Goal: Transaction & Acquisition: Purchase product/service

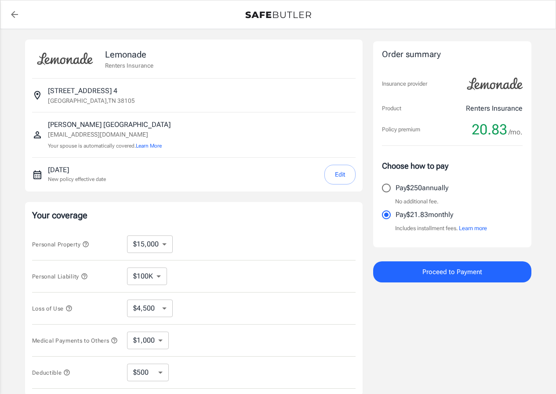
select select "15000"
select select "500"
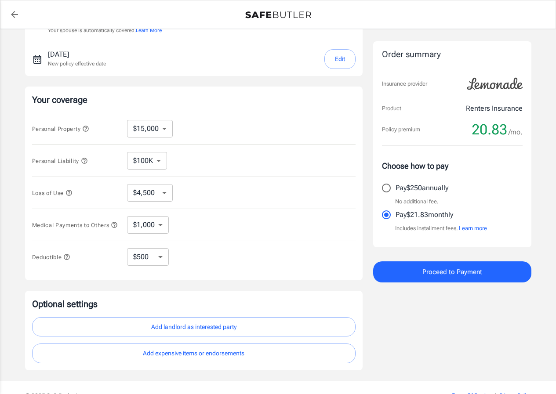
scroll to position [132, 0]
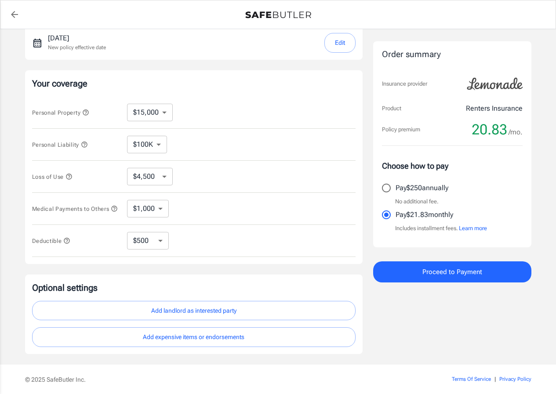
click at [156, 100] on div "Personal Property $10,000 $15,000 $20,000 $25,000 $30,000 $40,000 $50,000 $100K…" at bounding box center [193, 113] width 323 height 32
click at [156, 110] on select "$10,000 $15,000 $20,000 $25,000 $30,000 $40,000 $50,000 $100K $150K $200K $250K" at bounding box center [150, 113] width 46 height 18
select select "30000"
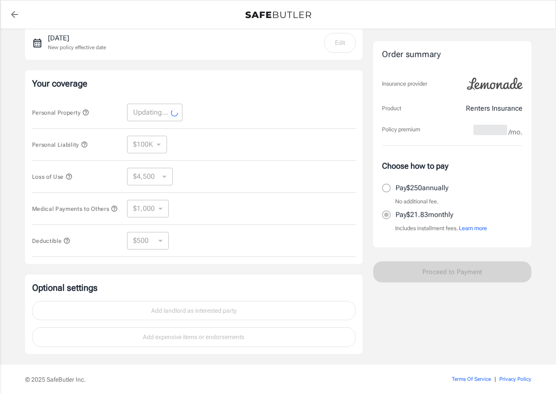
select select "30000"
select select "9000"
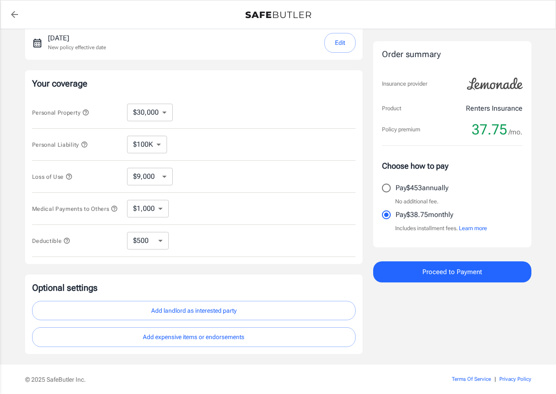
click at [166, 117] on select "$10,000 $15,000 $20,000 $25,000 $30,000 $40,000 $50,000 $100K $150K $200K $250K" at bounding box center [150, 113] width 46 height 18
select select "25000"
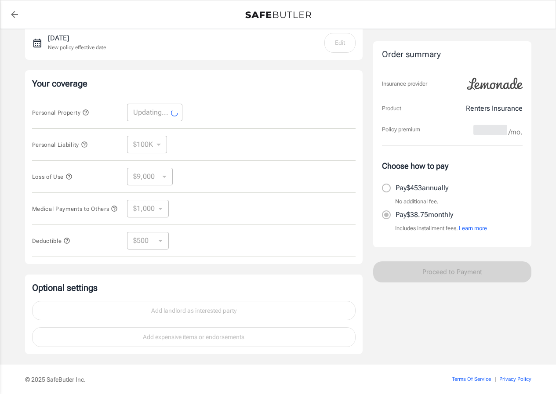
select select "25000"
select select "7500"
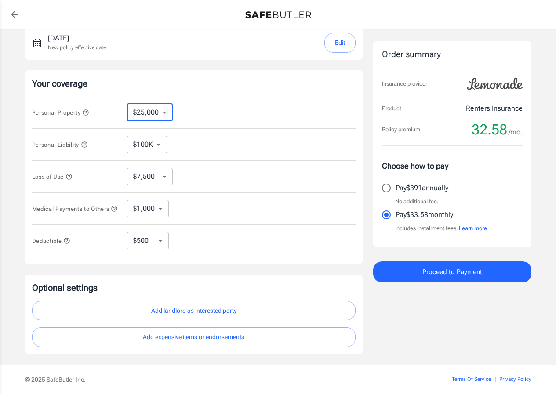
click at [171, 116] on select "$10,000 $15,000 $20,000 $25,000 $30,000 $40,000 $50,000 $100K $150K $200K $250K" at bounding box center [150, 113] width 46 height 18
select select "20000"
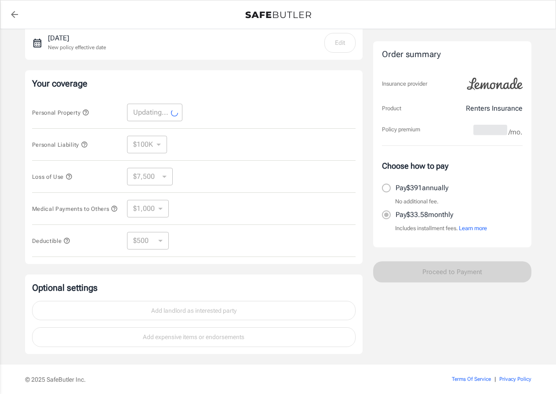
select select "20000"
select select "6000"
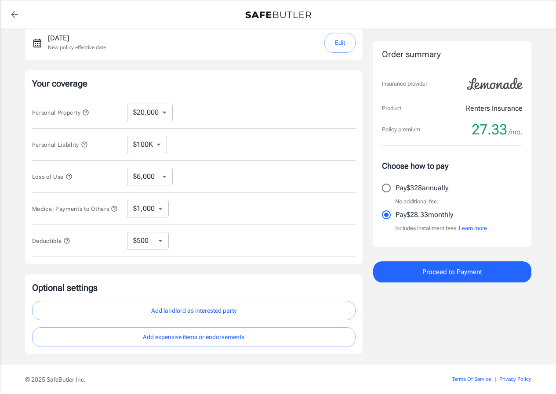
click at [167, 113] on select "$10,000 $15,000 $20,000 $25,000 $30,000 $40,000 $50,000 $100K $150K $200K $250K" at bounding box center [150, 113] width 46 height 18
select select "40000"
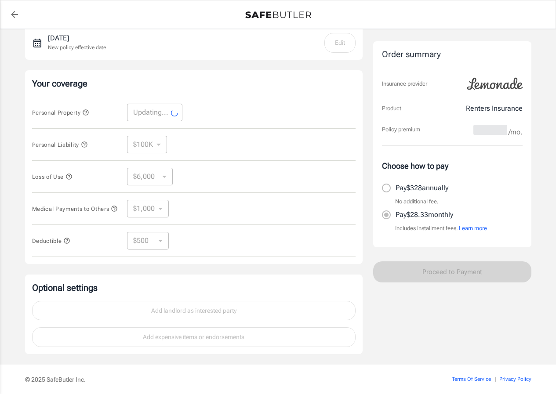
select select "40000"
select select "12000"
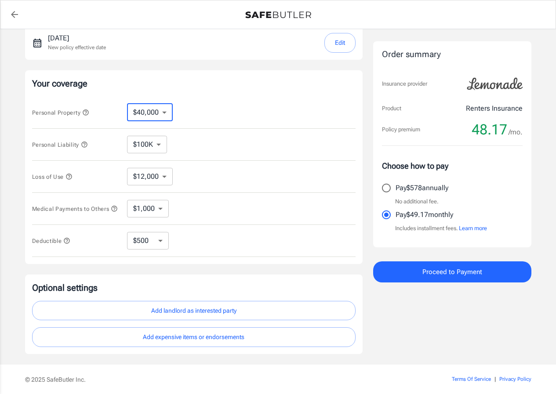
click at [167, 113] on select "$10,000 $15,000 $20,000 $25,000 $30,000 $40,000 $50,000 $100K $150K $200K $250K" at bounding box center [150, 113] width 46 height 18
select select "20000"
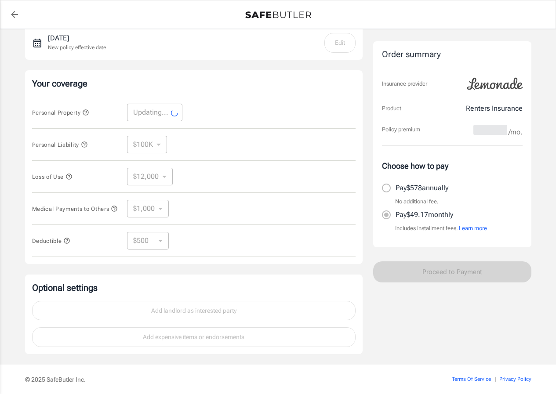
select select "20000"
select select "6000"
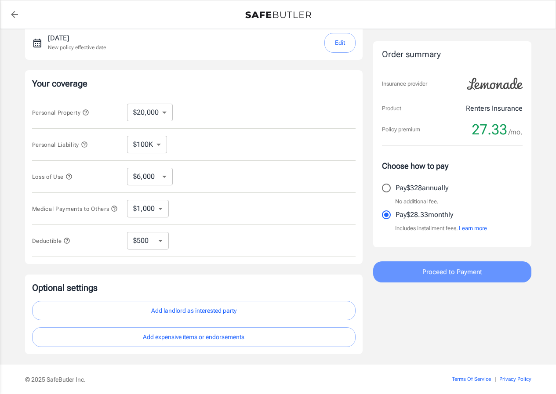
click at [433, 264] on button "Proceed to Payment" at bounding box center [452, 271] width 158 height 21
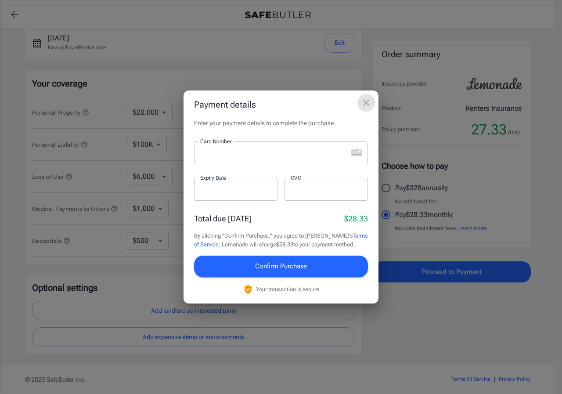
click at [366, 102] on icon "close" at bounding box center [366, 103] width 11 height 11
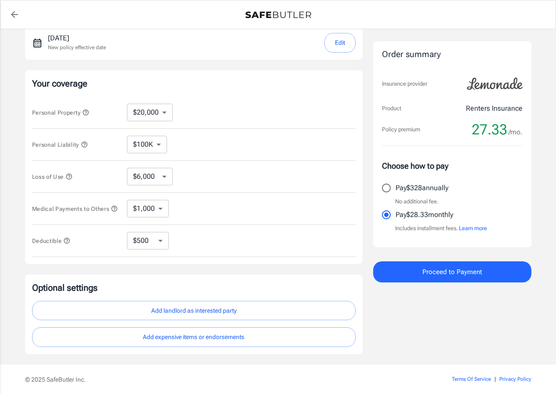
click at [255, 341] on button "Add expensive items or endorsements" at bounding box center [193, 337] width 323 height 20
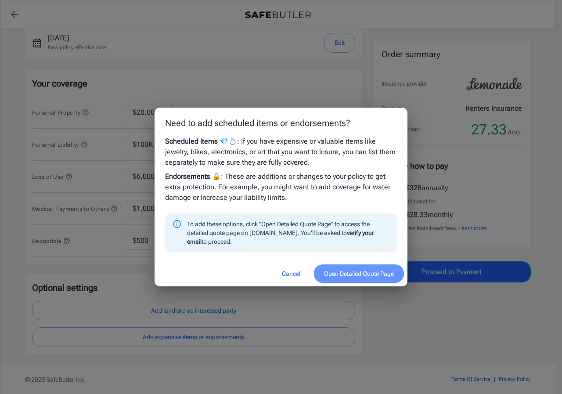
click at [393, 272] on button "Open Detailed Quote Page" at bounding box center [359, 273] width 90 height 19
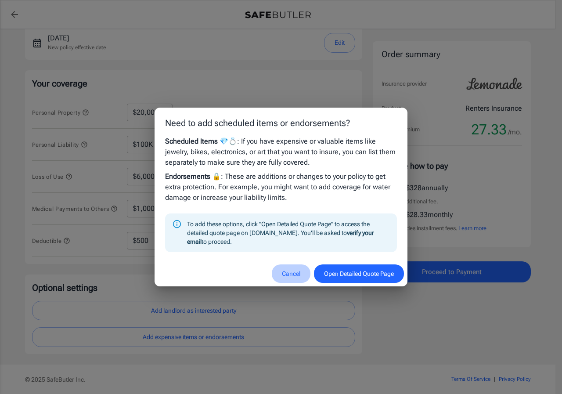
click at [287, 273] on button "Cancel" at bounding box center [291, 273] width 39 height 19
